Goal: Download file/media

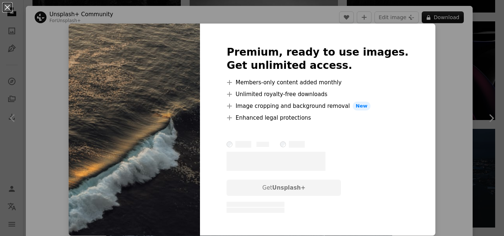
scroll to position [1868, 0]
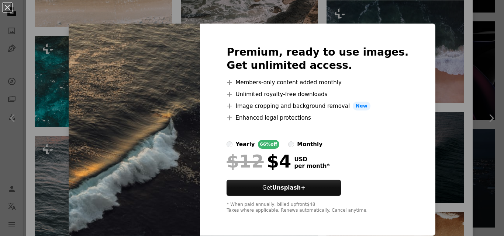
click at [191, 129] on img at bounding box center [134, 130] width 131 height 212
click at [420, 16] on div "An X shape Premium, ready to use images. Get unlimited access. A plus sign Memb…" at bounding box center [252, 118] width 504 height 236
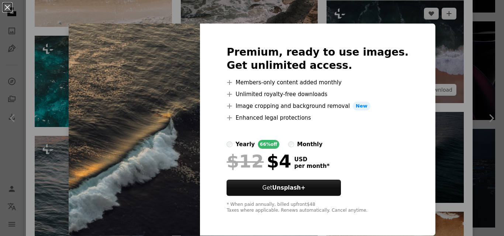
click at [420, 16] on img at bounding box center [394, 51] width 137 height 103
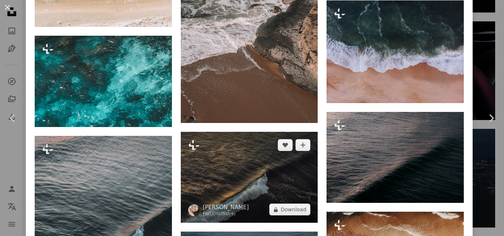
click at [256, 158] on img at bounding box center [249, 177] width 137 height 91
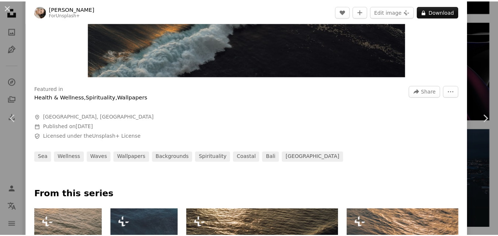
scroll to position [60, 0]
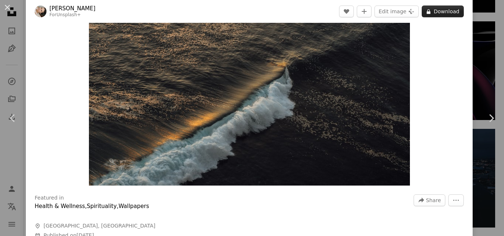
click at [443, 9] on button "A lock Download" at bounding box center [442, 12] width 42 height 12
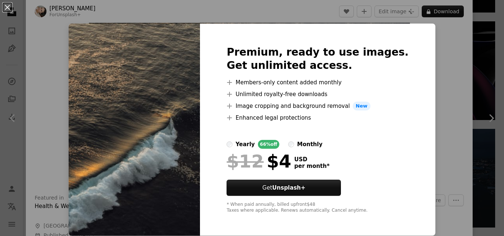
click at [140, 130] on img at bounding box center [134, 130] width 131 height 212
click at [139, 130] on img at bounding box center [134, 130] width 131 height 212
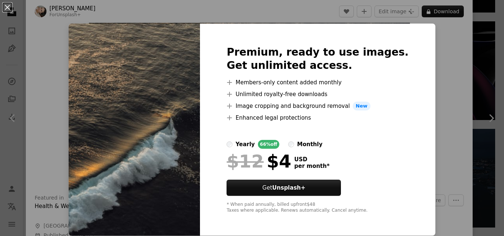
click at [139, 130] on img at bounding box center [134, 130] width 131 height 212
click at [169, 39] on img at bounding box center [134, 130] width 131 height 212
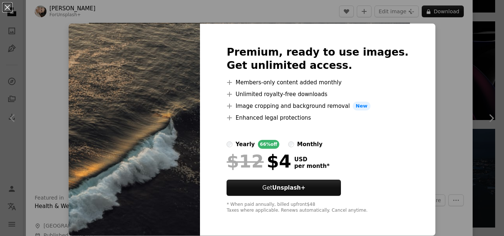
drag, startPoint x: 169, startPoint y: 39, endPoint x: 477, endPoint y: 54, distance: 309.0
click at [477, 54] on div "An X shape Premium, ready to use images. Get unlimited access. A plus sign Memb…" at bounding box center [252, 118] width 504 height 236
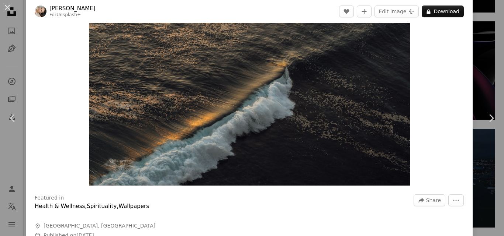
click at [477, 54] on div "An X shape Chevron left Chevron right [PERSON_NAME] For Unsplash+ A heart A plu…" at bounding box center [252, 118] width 504 height 236
